Goal: Check status: Check status

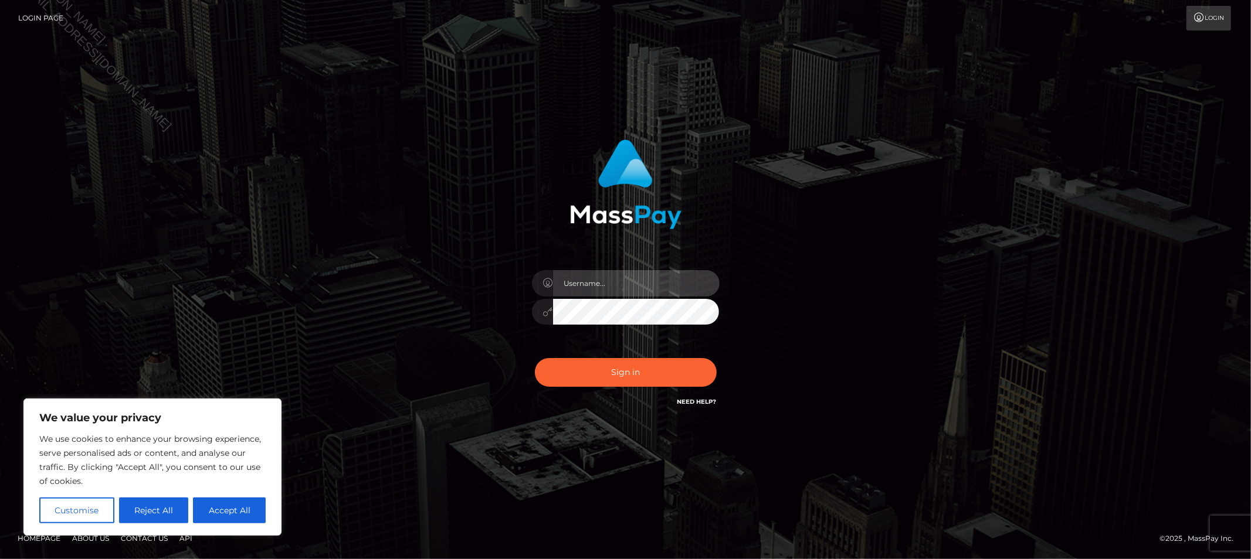
click at [608, 285] on input "text" at bounding box center [636, 283] width 167 height 26
type input "Allyssa"
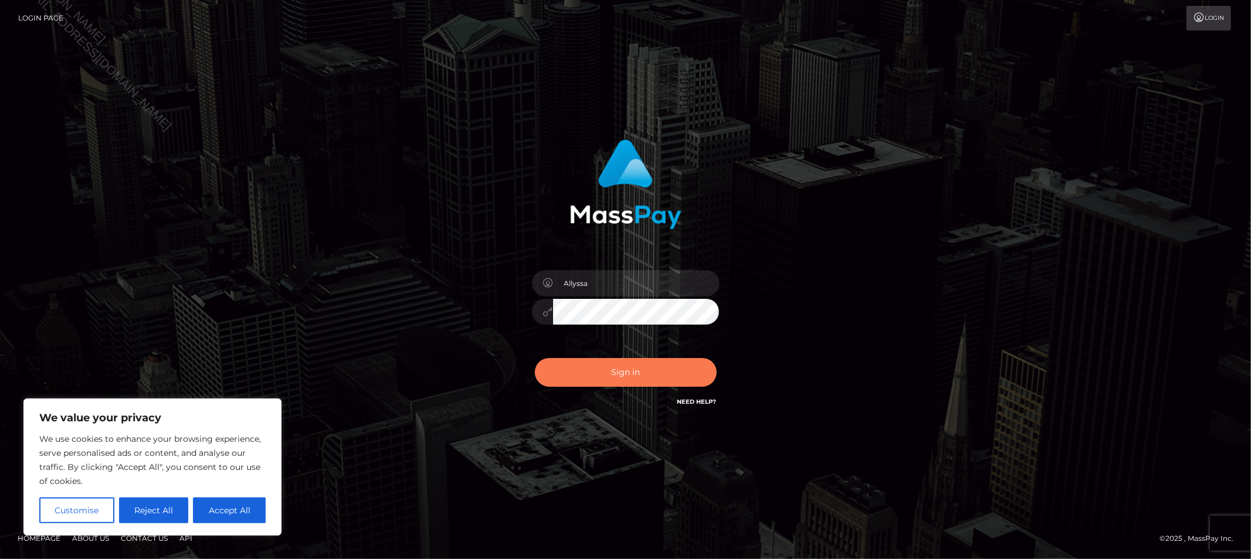
click at [582, 377] on button "Sign in" at bounding box center [626, 372] width 182 height 29
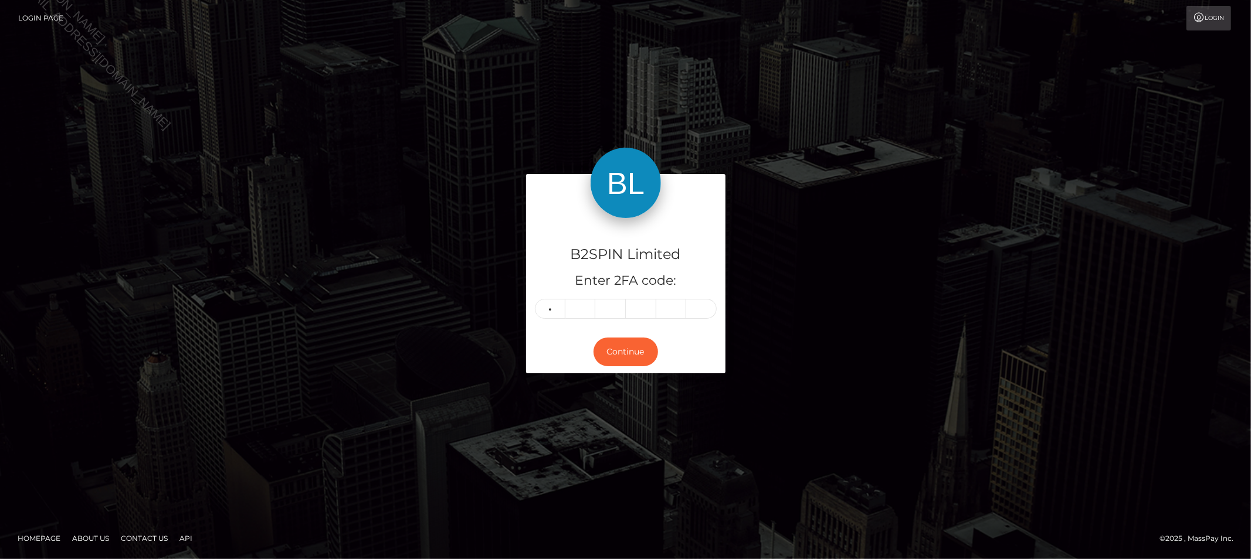
type input "5"
type input "0"
type input "8"
type input "0"
type input "8"
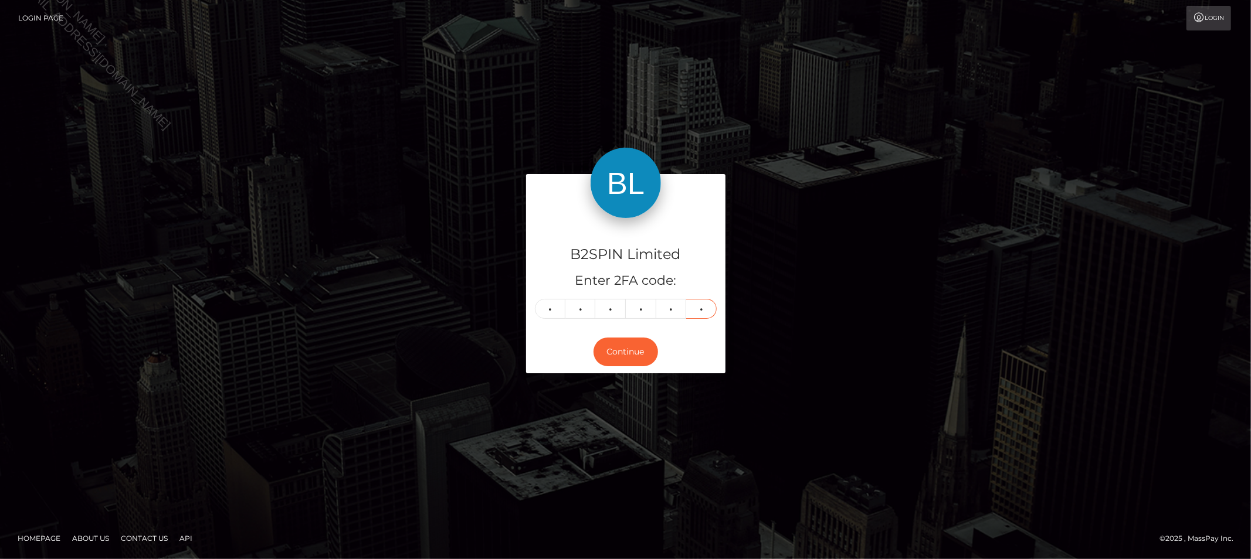
type input "0"
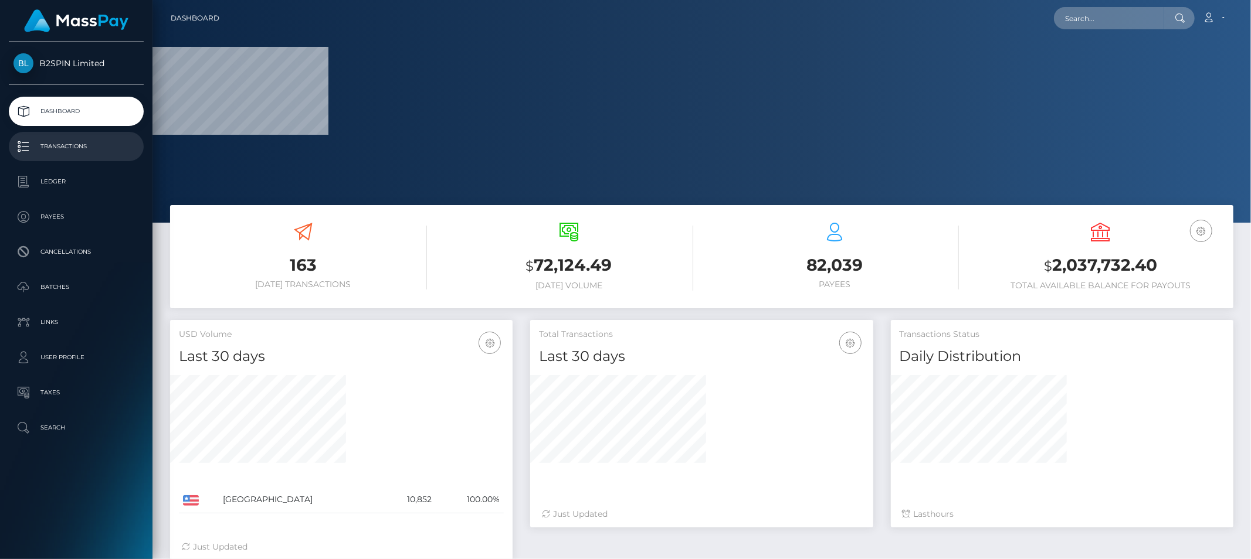
drag, startPoint x: 94, startPoint y: 144, endPoint x: 101, endPoint y: 147, distance: 8.2
click at [94, 144] on p "Transactions" at bounding box center [76, 147] width 126 height 18
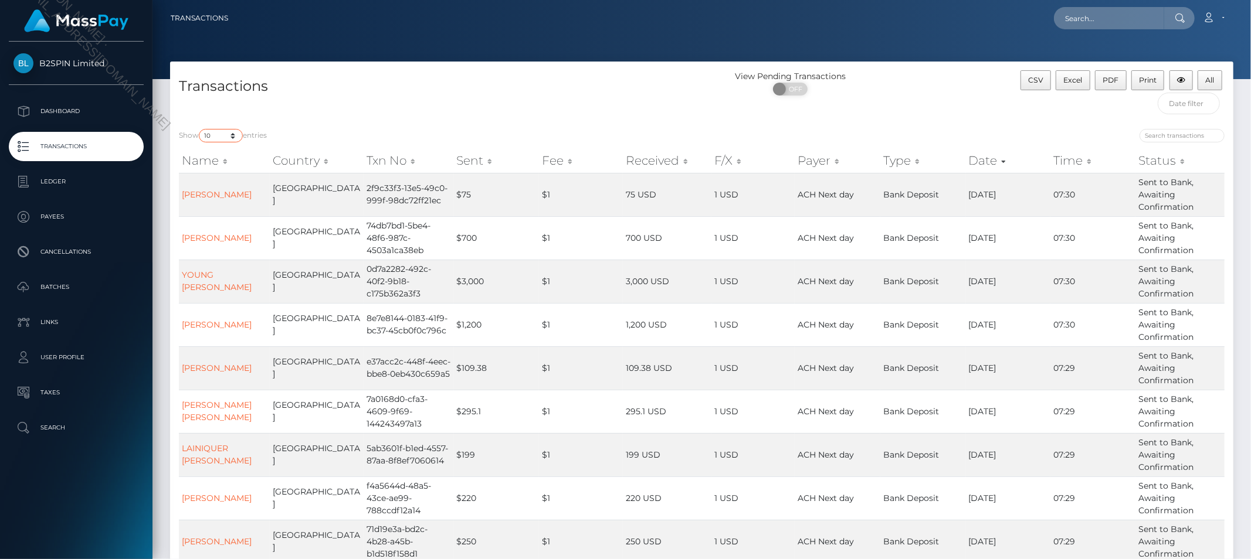
click at [219, 133] on select "10 25 50 100 250 500 1,000 3,500" at bounding box center [221, 135] width 44 height 13
select select "3500"
click at [200, 129] on select "10 25 50 100 250 500 1,000 3,500" at bounding box center [221, 135] width 44 height 13
click at [786, 89] on span at bounding box center [781, 89] width 16 height 13
checkbox input "true"
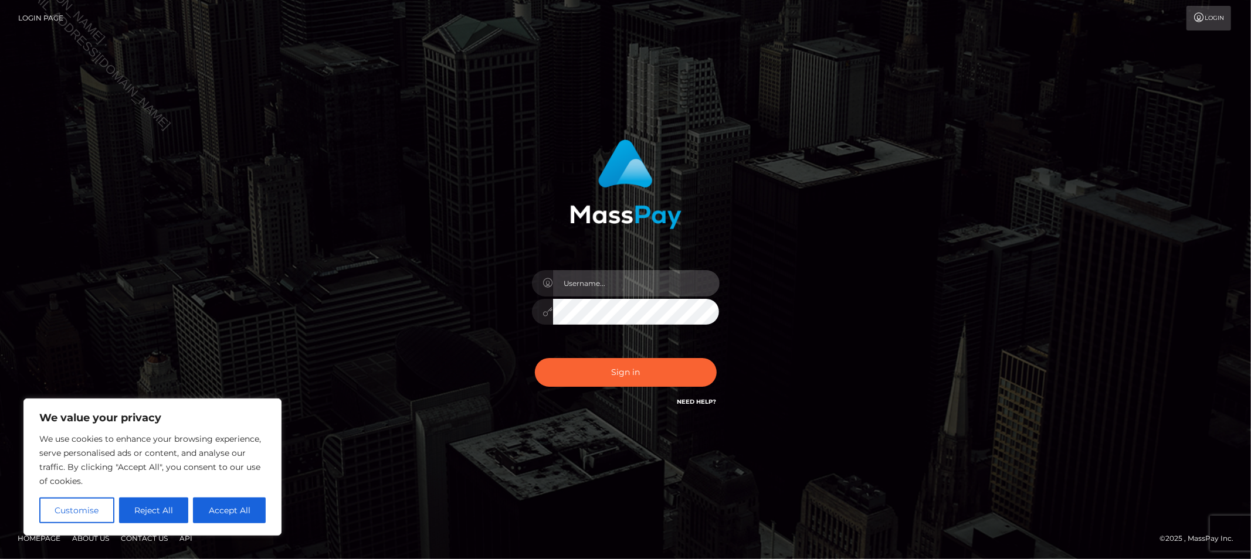
click at [628, 296] on input "text" at bounding box center [636, 283] width 167 height 26
type input "Allyssa"
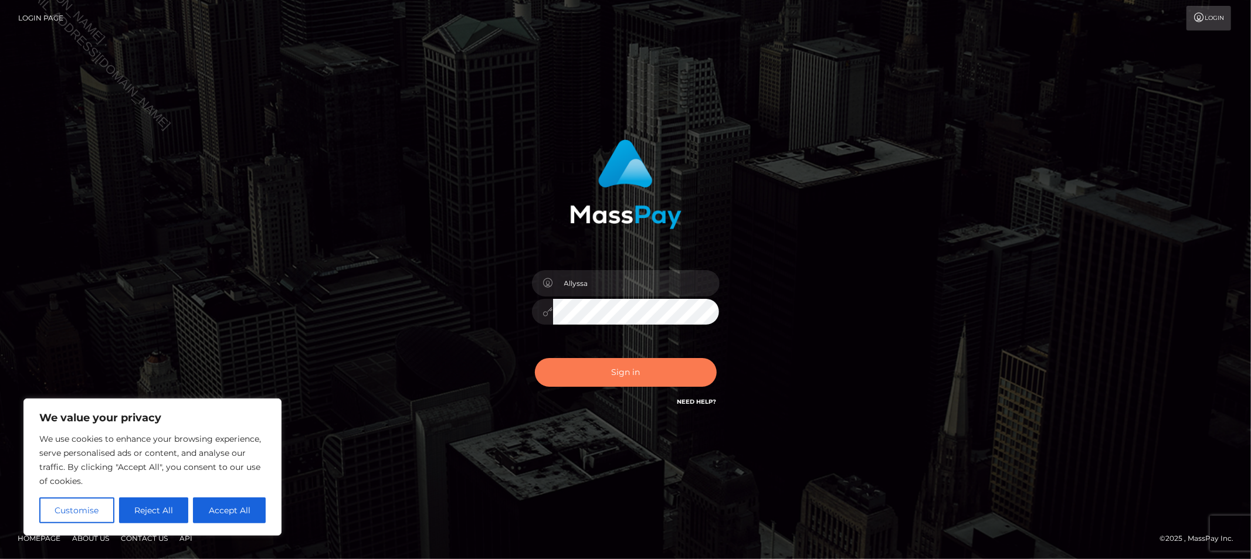
click at [573, 372] on button "Sign in" at bounding box center [626, 372] width 182 height 29
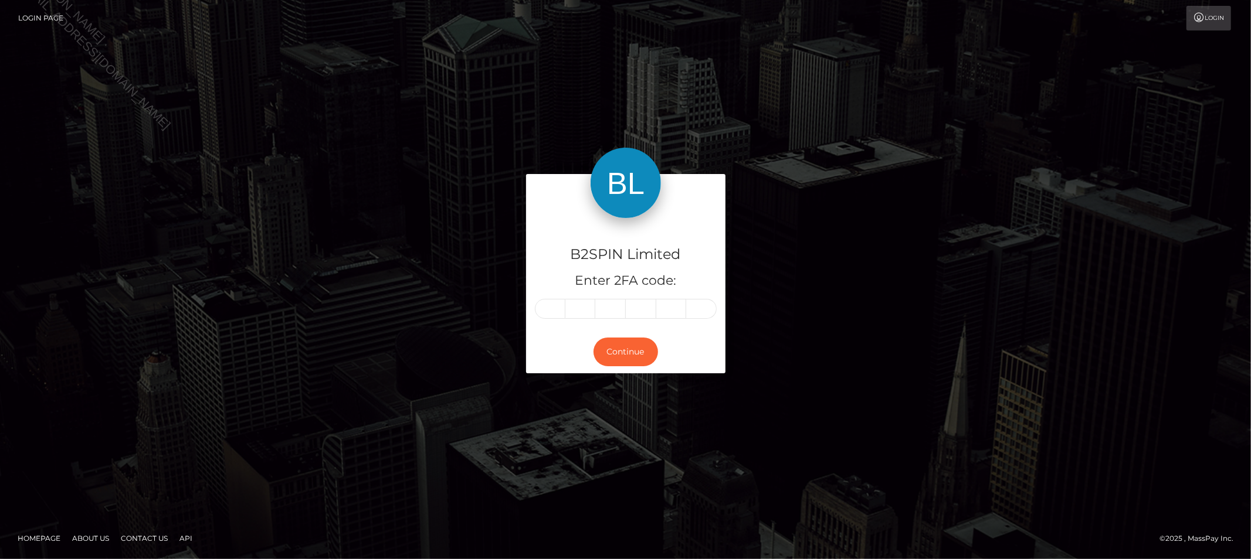
click at [535, 301] on div at bounding box center [626, 309] width 182 height 20
click at [542, 302] on input "text" at bounding box center [550, 309] width 30 height 20
type input "2"
type input "4"
type input "5"
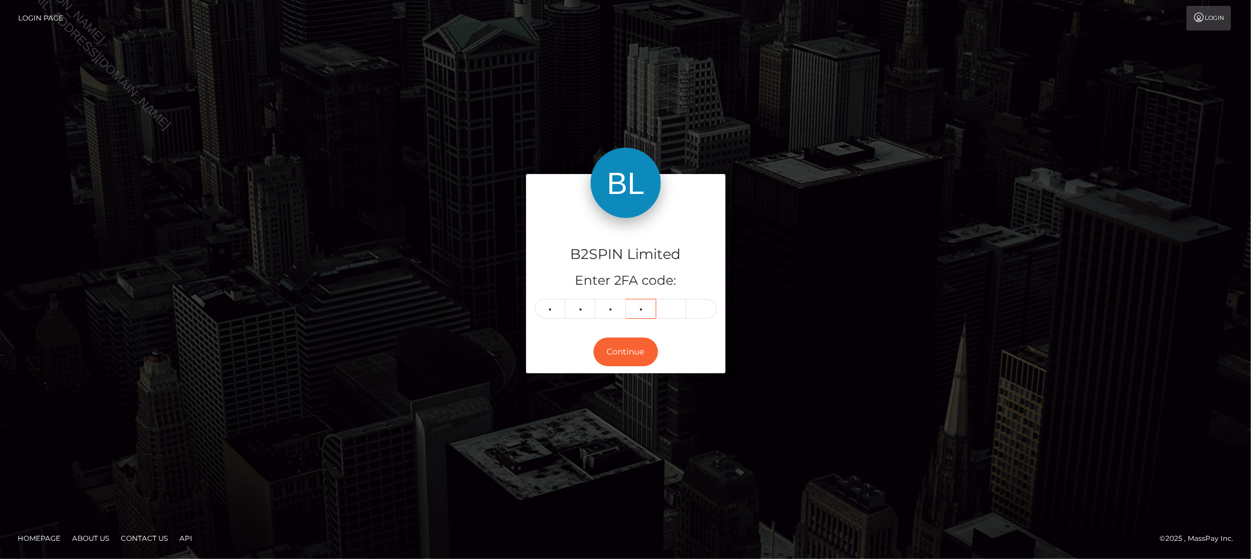
type input "7"
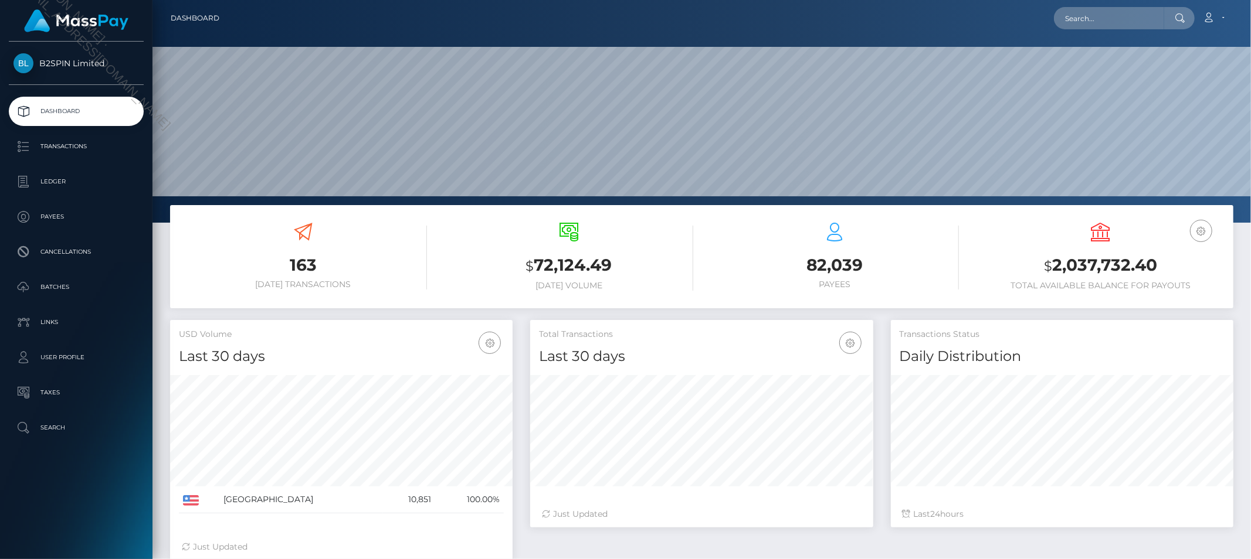
scroll to position [208, 342]
drag, startPoint x: 89, startPoint y: 158, endPoint x: 84, endPoint y: 165, distance: 8.3
click at [89, 158] on link "Transactions" at bounding box center [76, 146] width 135 height 29
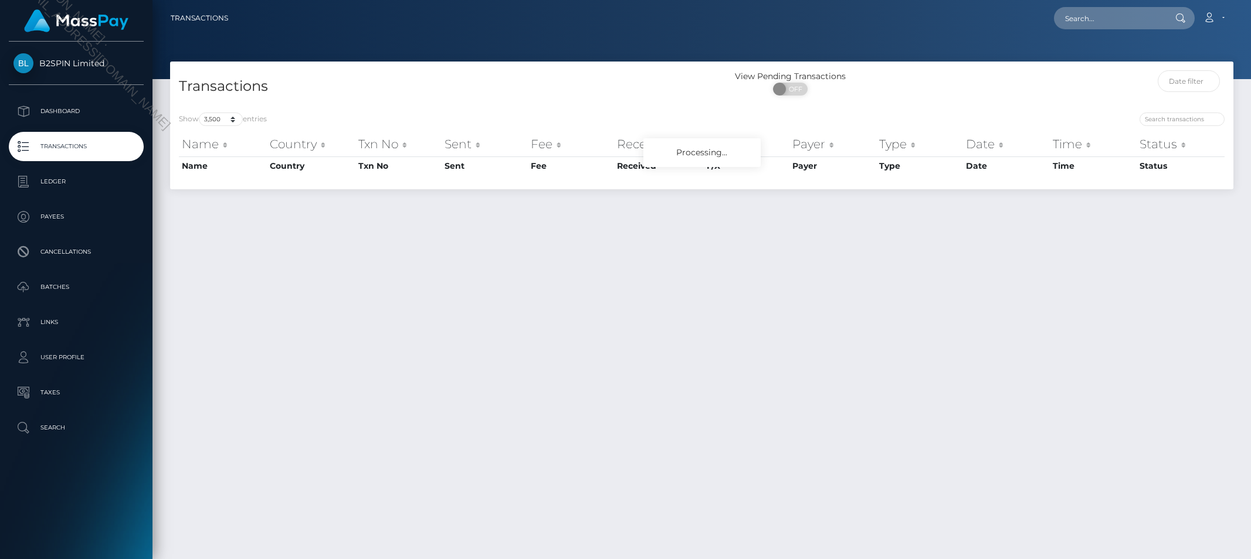
select select "3500"
click at [221, 122] on select "10 25 50 100 250 500 1,000 3,500" at bounding box center [221, 119] width 44 height 13
click at [664, 81] on h4 "Transactions" at bounding box center [436, 86] width 514 height 21
click at [789, 96] on div "ON OFF" at bounding box center [790, 92] width 177 height 19
click at [795, 86] on span "OFF" at bounding box center [793, 89] width 29 height 13
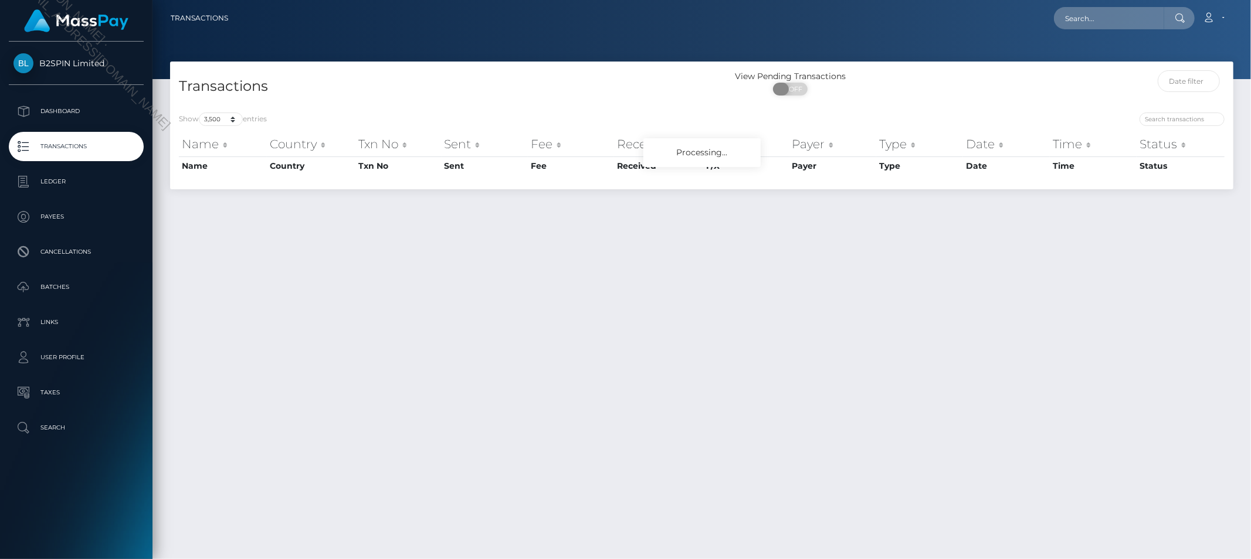
checkbox input "true"
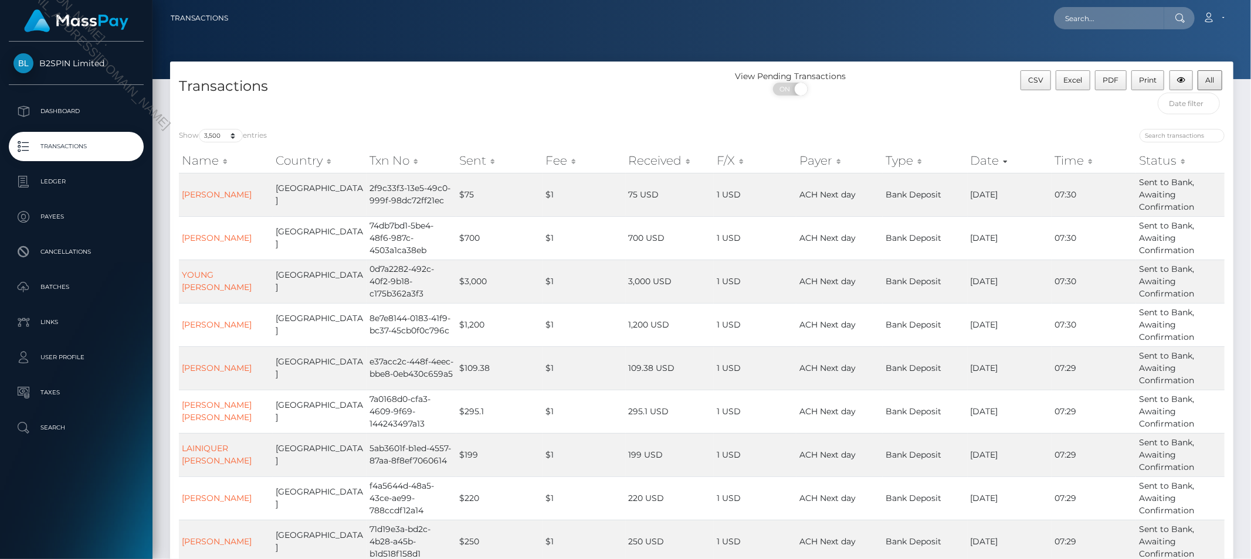
click at [859, 108] on div "View Pending Transactions ON OFF" at bounding box center [835, 95] width 266 height 50
click at [1200, 97] on input "text" at bounding box center [1189, 104] width 62 height 22
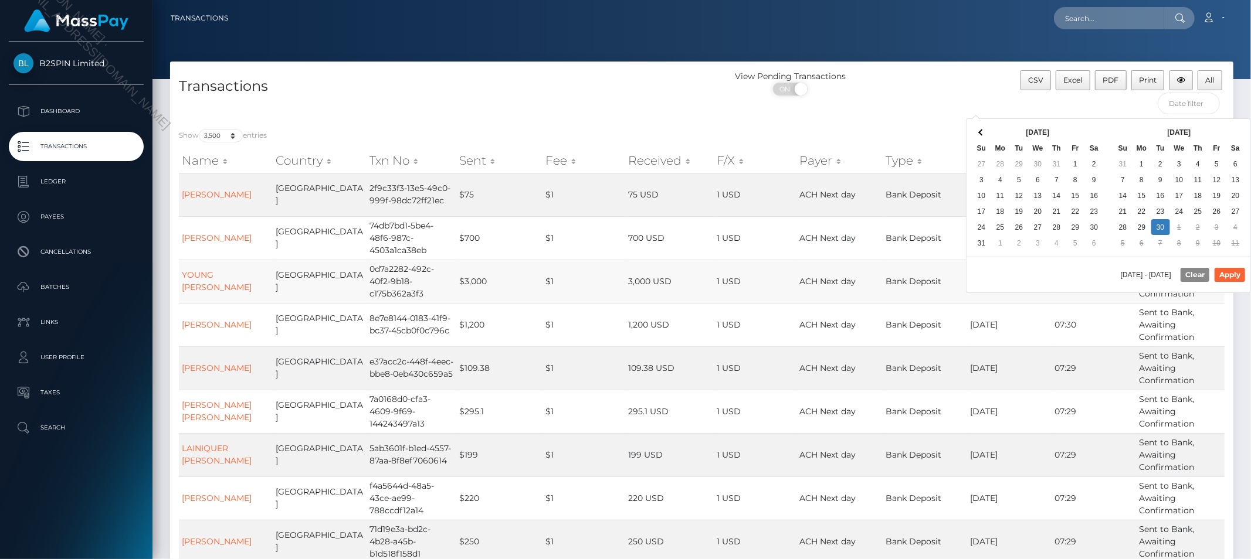
click at [1057, 276] on div "[DATE] - [DATE] Clear Apply" at bounding box center [1109, 275] width 284 height 36
click at [1227, 273] on button "Apply" at bounding box center [1230, 275] width 30 height 14
type input "[DATE] - [DATE]"
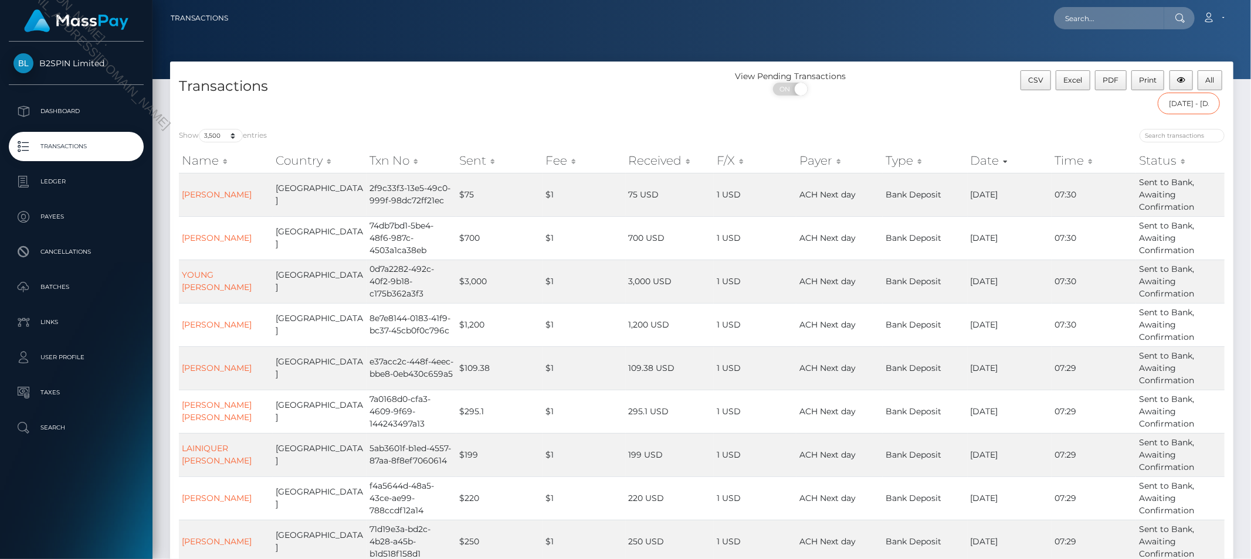
click at [1193, 104] on input "[DATE] - [DATE]" at bounding box center [1189, 104] width 62 height 22
click at [1209, 82] on span "All" at bounding box center [1210, 80] width 9 height 9
click at [1210, 82] on span "All" at bounding box center [1210, 80] width 9 height 9
click at [965, 30] on div "Loading... Loading... Account Edit Profile Logout" at bounding box center [735, 18] width 995 height 25
click at [915, 97] on div "View Pending Transactions ON OFF" at bounding box center [835, 85] width 266 height 31
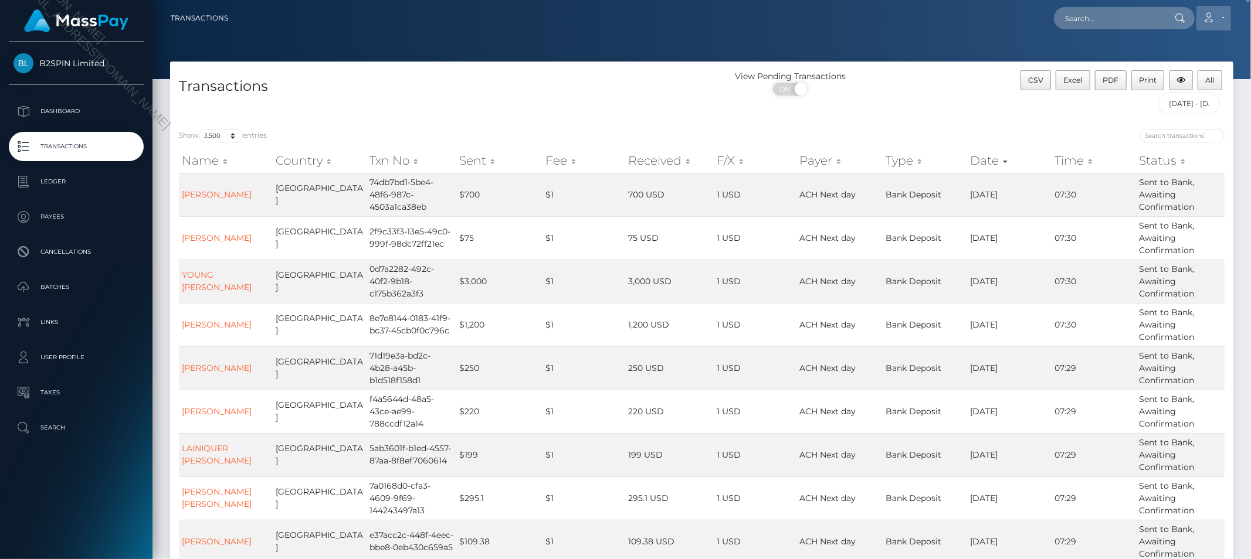
click at [1219, 15] on link "Account" at bounding box center [1213, 18] width 35 height 25
click at [1161, 71] on link "Logout" at bounding box center [1186, 76] width 94 height 22
